Goal: Task Accomplishment & Management: Complete application form

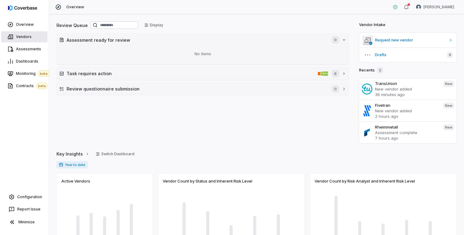
click at [21, 36] on span "Vendors" at bounding box center [24, 36] width 16 height 5
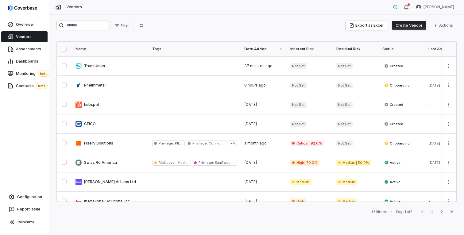
click at [412, 22] on button "Create Vendor" at bounding box center [409, 25] width 34 height 9
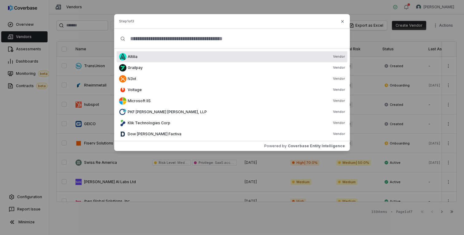
click at [160, 39] on input "text" at bounding box center [234, 39] width 218 height 20
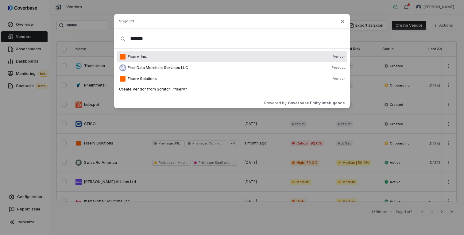
type input "******"
click at [138, 57] on span "Fiserv, Inc." at bounding box center [137, 56] width 19 height 5
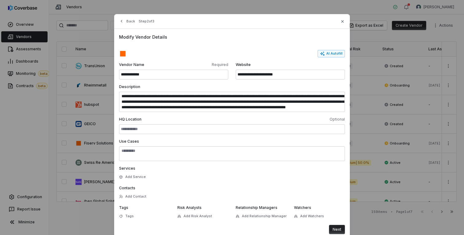
scroll to position [6, 0]
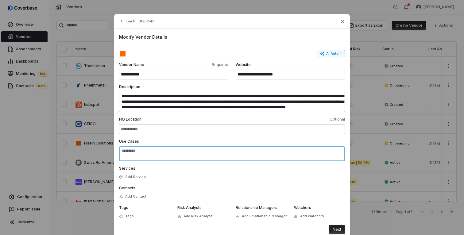
click at [130, 153] on textarea "Use Cases" at bounding box center [232, 153] width 226 height 15
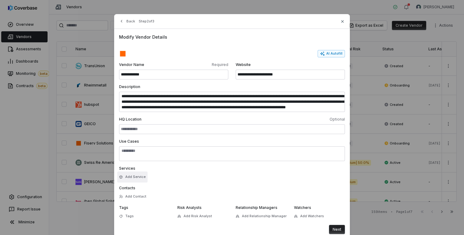
click at [130, 178] on button "Add Service" at bounding box center [132, 177] width 30 height 11
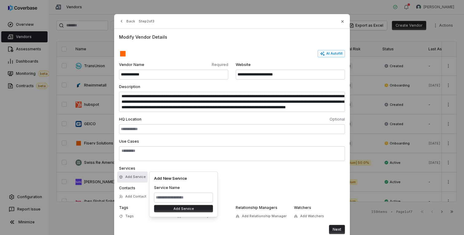
click at [178, 195] on input at bounding box center [183, 198] width 59 height 10
type input "**********"
click at [191, 207] on button "Add Service" at bounding box center [183, 208] width 59 height 7
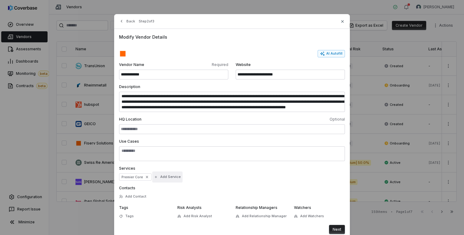
click at [164, 179] on button "Add Service" at bounding box center [167, 177] width 30 height 11
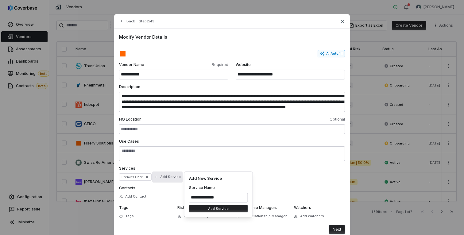
type input "**********"
click at [227, 209] on button "Add Service" at bounding box center [218, 208] width 59 height 7
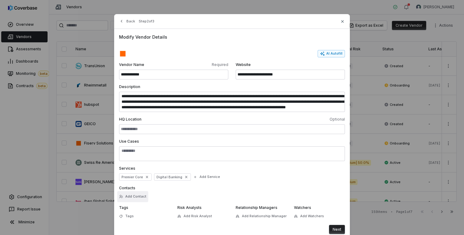
click at [143, 196] on button "Add Contact" at bounding box center [132, 196] width 31 height 11
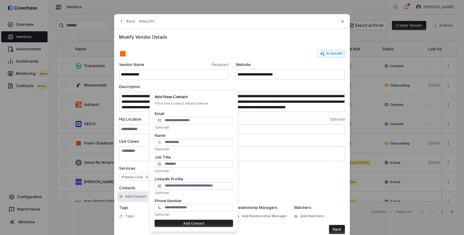
click at [261, 185] on form "**********" at bounding box center [232, 142] width 226 height 184
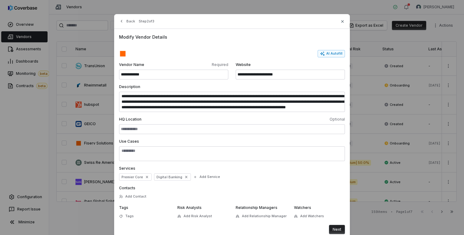
scroll to position [18, 0]
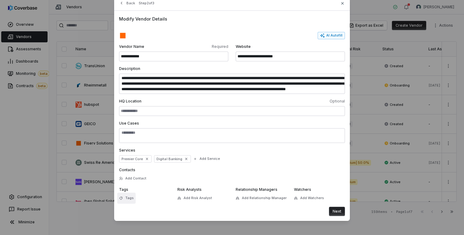
click at [128, 199] on span "Tags" at bounding box center [129, 198] width 9 height 5
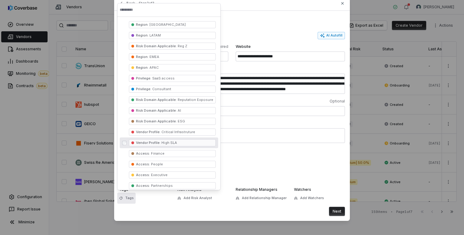
click at [242, 158] on div "Services Premier Core Digital Banking Add Service" at bounding box center [232, 155] width 226 height 15
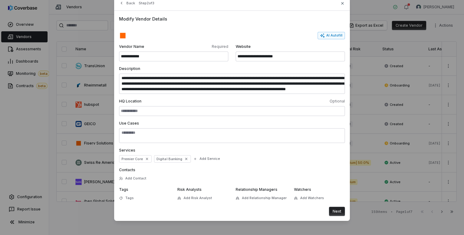
click at [342, 211] on button "Next" at bounding box center [337, 211] width 16 height 9
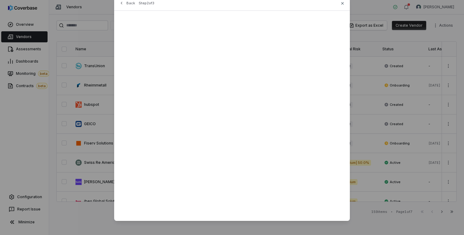
scroll to position [0, 0]
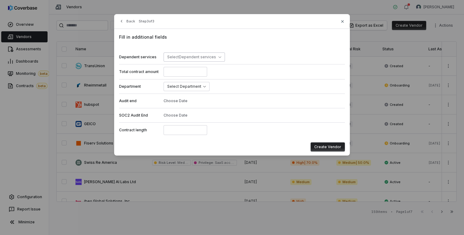
click at [218, 58] on icon "button" at bounding box center [219, 57] width 3 height 3
click at [279, 50] on div "Fill in additional fields Dependent services Select Dependent services Total co…" at bounding box center [232, 93] width 236 height 128
click at [188, 73] on input "number" at bounding box center [186, 72] width 44 height 10
type input "******"
click at [183, 87] on body "Overview Vendors Assessments Dashboards Monitoring beta Contracts beta Configur…" at bounding box center [232, 117] width 464 height 235
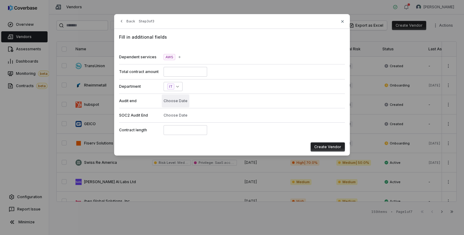
click at [182, 102] on button "Choose Date" at bounding box center [176, 101] width 28 height 13
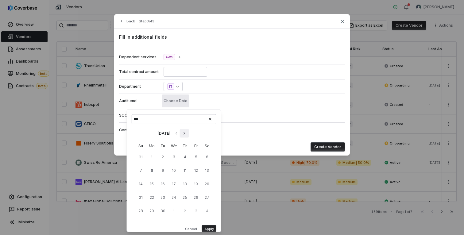
click at [187, 133] on icon "Go to next month" at bounding box center [184, 133] width 5 height 5
click at [185, 133] on icon "Go to next month" at bounding box center [184, 133] width 2 height 2
click at [187, 133] on icon "Go to next month" at bounding box center [184, 133] width 5 height 5
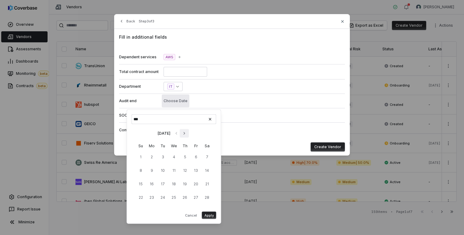
click at [187, 133] on icon "Go to next month" at bounding box center [184, 133] width 5 height 5
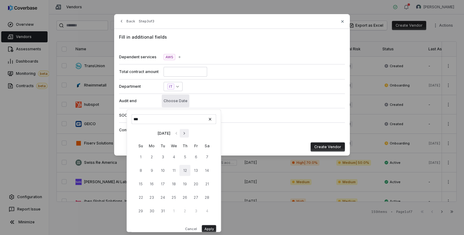
click at [182, 174] on button "12" at bounding box center [184, 170] width 11 height 11
type input "**********"
click at [261, 133] on div "Contract length" at bounding box center [232, 129] width 226 height 15
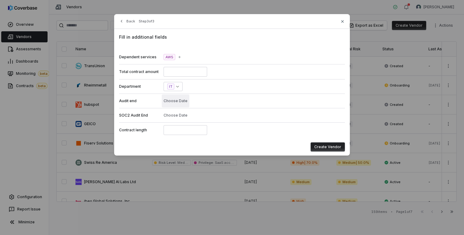
click at [175, 103] on button "Choose Date" at bounding box center [176, 101] width 28 height 13
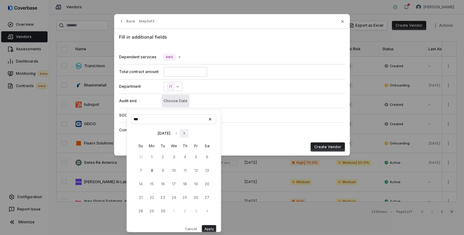
click at [189, 136] on button "Go to next month" at bounding box center [183, 133] width 9 height 9
click at [178, 174] on button "7" at bounding box center [173, 170] width 11 height 11
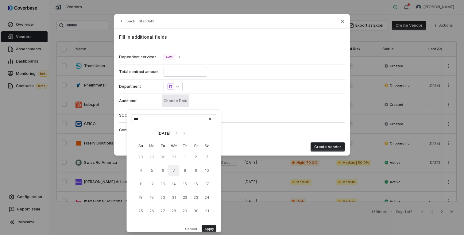
type input "**********"
click at [206, 227] on button "Apply" at bounding box center [209, 228] width 14 height 7
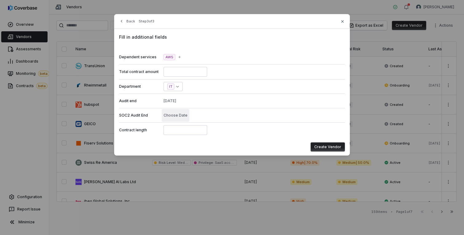
click at [182, 114] on button "Choose Date" at bounding box center [176, 115] width 28 height 13
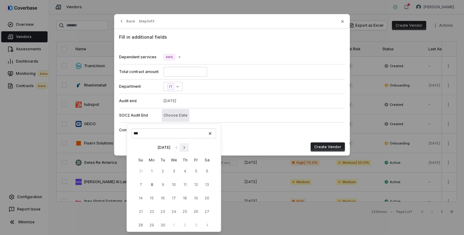
click at [187, 149] on icon "Go to next month" at bounding box center [184, 147] width 5 height 5
click at [188, 211] on button "26" at bounding box center [184, 211] width 11 height 11
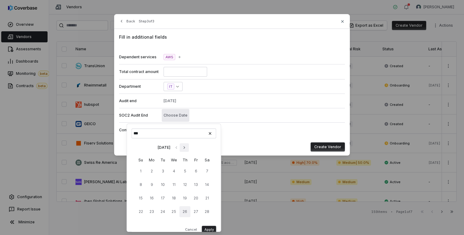
type input "**********"
click at [208, 228] on button "Apply" at bounding box center [209, 229] width 14 height 7
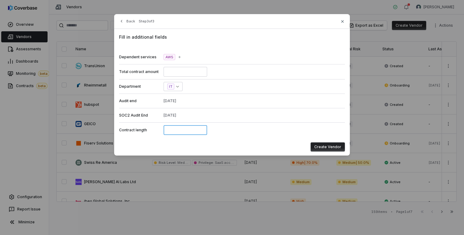
click at [193, 133] on input at bounding box center [186, 130] width 44 height 10
type input "**"
click at [322, 150] on button "Create Vendor" at bounding box center [328, 146] width 34 height 9
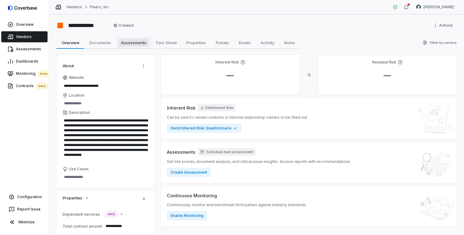
click at [132, 43] on span "Assessments" at bounding box center [133, 43] width 30 height 8
type textarea "*"
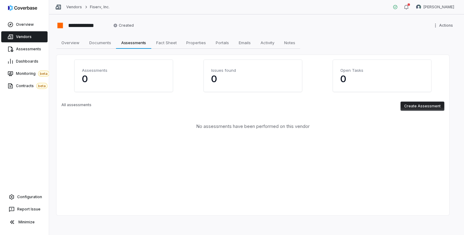
click at [429, 105] on button "Create Assessment" at bounding box center [422, 106] width 44 height 9
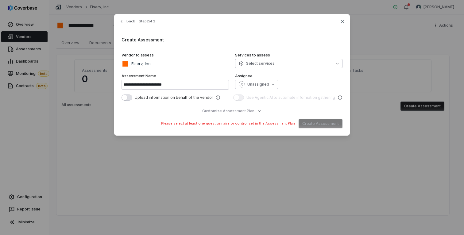
click at [302, 63] on button "Select services" at bounding box center [288, 63] width 107 height 9
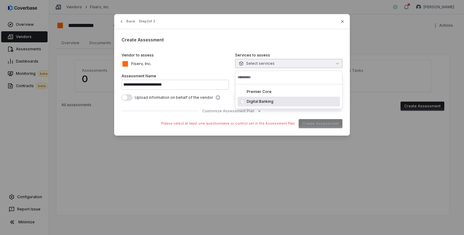
type input "**********"
click at [195, 66] on div "Fiserv, Inc." at bounding box center [175, 63] width 107 height 7
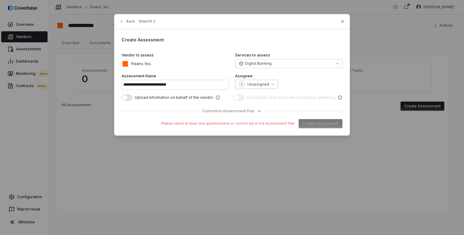
click at [237, 85] on button "Unassigned" at bounding box center [256, 84] width 43 height 9
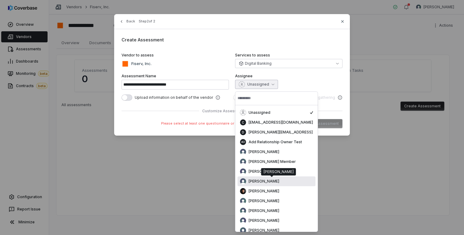
click at [253, 180] on span "[PERSON_NAME]" at bounding box center [264, 181] width 31 height 5
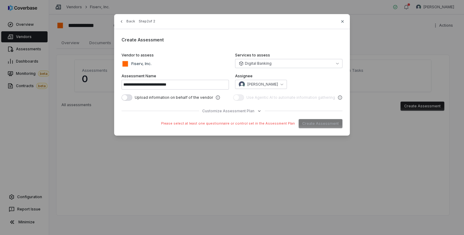
click at [288, 88] on div "[PERSON_NAME]" at bounding box center [288, 84] width 107 height 9
click at [129, 98] on button "button" at bounding box center [127, 98] width 11 height 6
click at [129, 96] on span "button" at bounding box center [129, 98] width 6 height 6
click at [253, 112] on span "Customize Assessment Plan" at bounding box center [228, 111] width 52 height 5
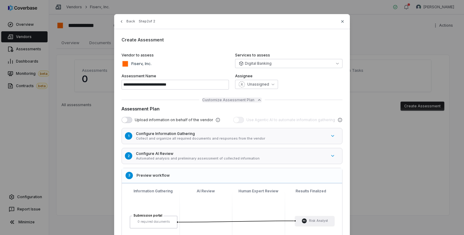
click at [251, 101] on span "Customize Assessment Plan" at bounding box center [228, 100] width 52 height 5
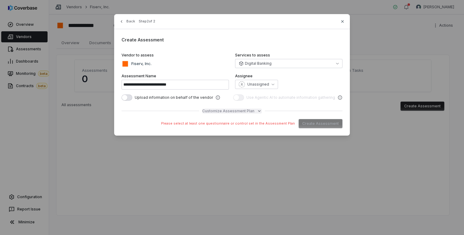
click at [258, 112] on icon "button" at bounding box center [259, 111] width 5 height 5
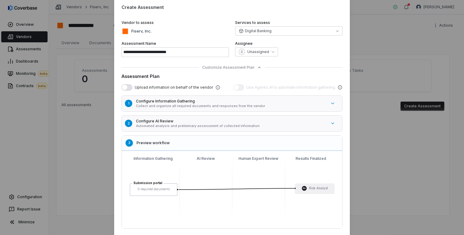
scroll to position [45, 0]
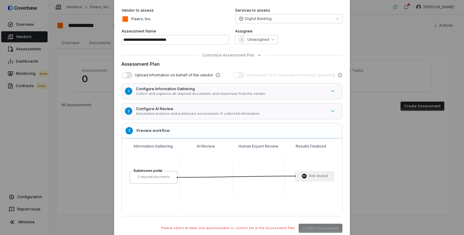
click at [335, 91] on button "1 Configure Information Gathering Collect and organize all required documents a…" at bounding box center [235, 91] width 230 height 19
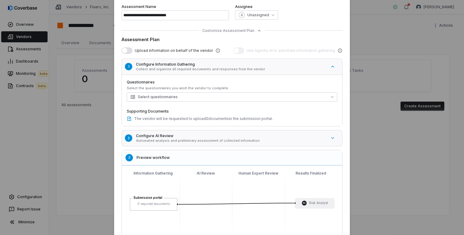
scroll to position [86, 0]
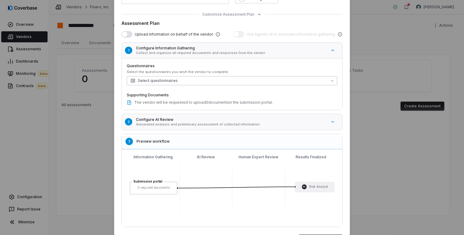
click at [255, 81] on button "Select questionnaires" at bounding box center [232, 80] width 210 height 9
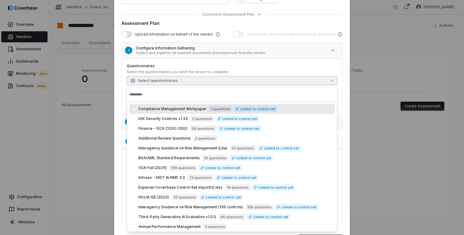
click at [255, 81] on button "Select questionnaires" at bounding box center [232, 80] width 210 height 9
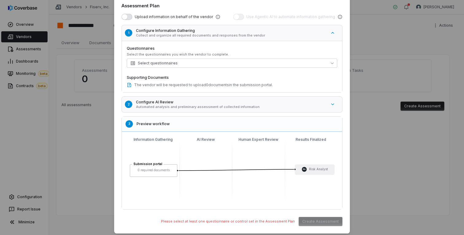
scroll to position [114, 0]
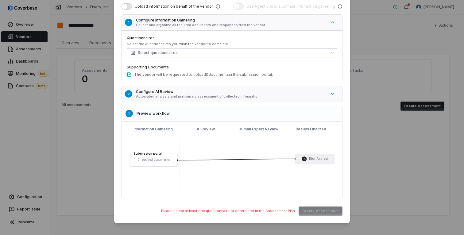
click at [266, 53] on button "Select questionnaires" at bounding box center [232, 52] width 210 height 9
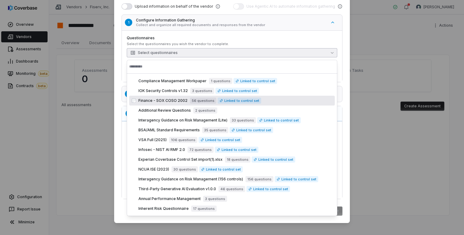
click at [191, 101] on span "56 questions" at bounding box center [203, 101] width 26 height 6
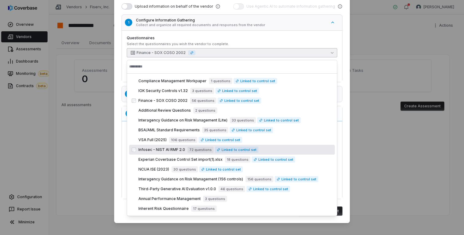
click at [191, 152] on span "72 questions" at bounding box center [200, 150] width 26 height 6
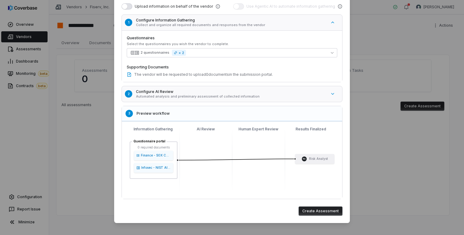
click at [241, 29] on button "1 Configure Information Gathering Collect and organize all required documents a…" at bounding box center [235, 22] width 230 height 19
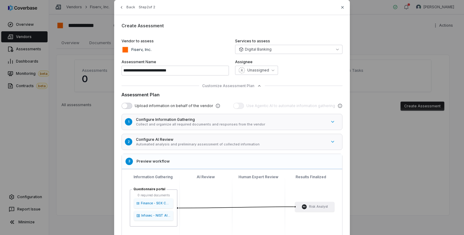
scroll to position [14, 0]
click at [342, 8] on icon "button" at bounding box center [342, 7] width 5 height 5
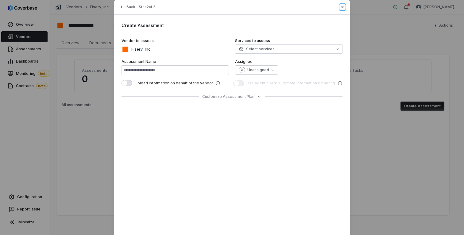
type input "**********"
